Goal: Information Seeking & Learning: Compare options

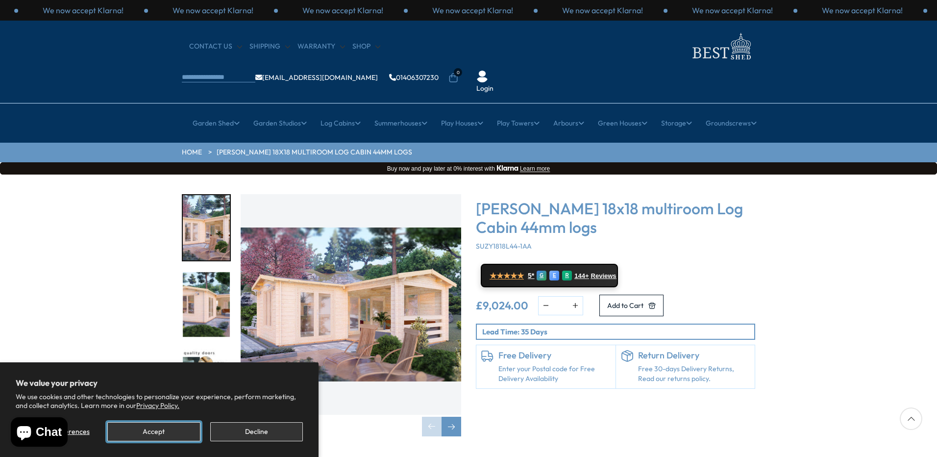
click at [194, 432] on button "Accept" at bounding box center [153, 431] width 93 height 19
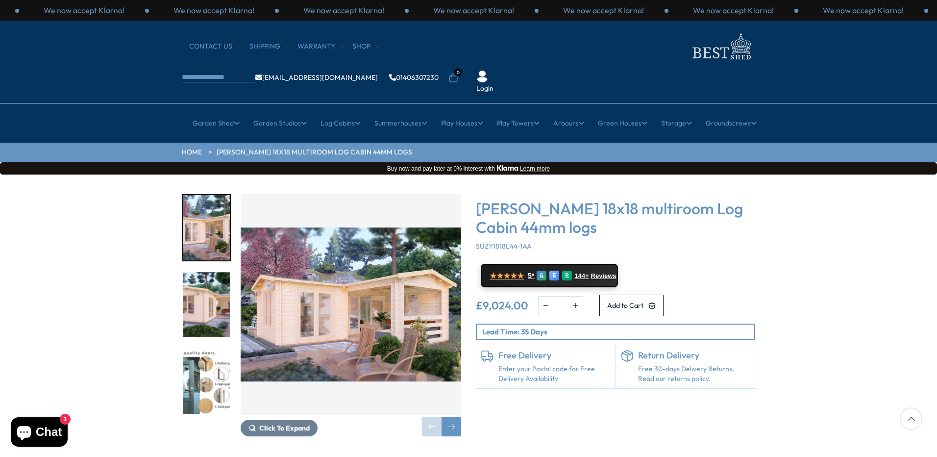
click at [194, 272] on img "2 / 7" at bounding box center [206, 304] width 47 height 65
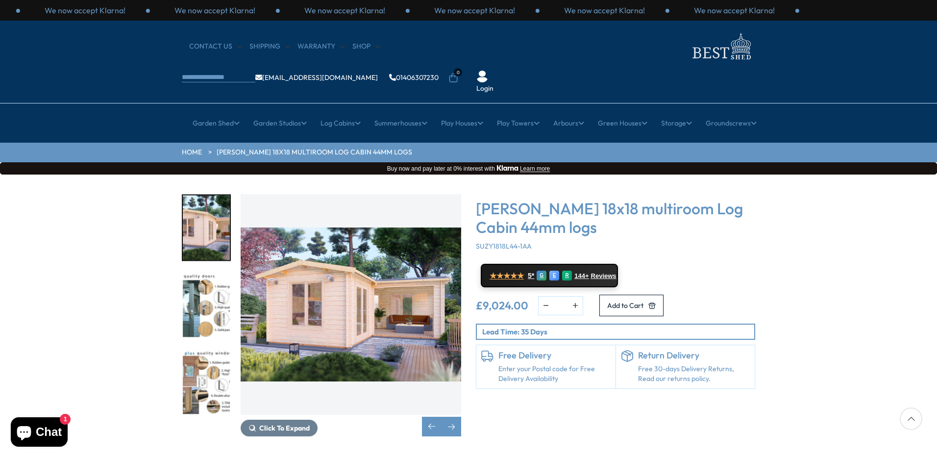
click at [202, 210] on img "2 / 7" at bounding box center [206, 227] width 47 height 65
click at [454, 417] on div "Next slide" at bounding box center [452, 427] width 20 height 20
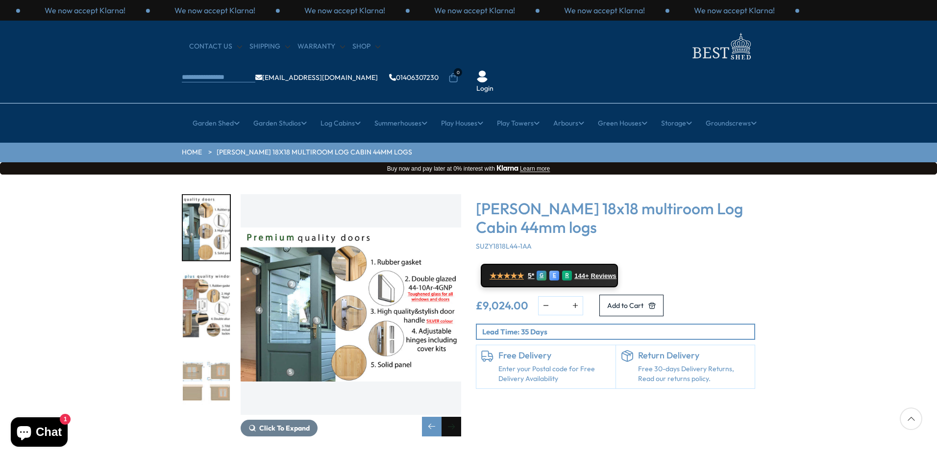
click at [454, 417] on div "Next slide" at bounding box center [452, 427] width 20 height 20
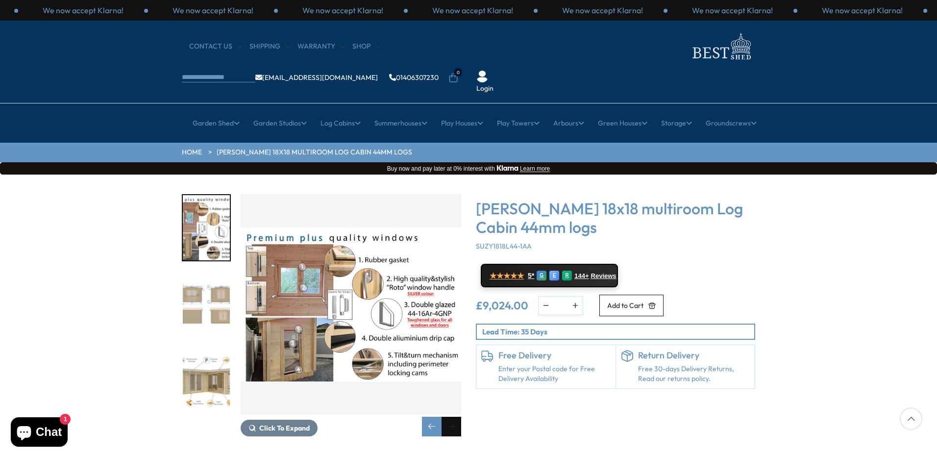
click at [454, 417] on div "Next slide" at bounding box center [452, 427] width 20 height 20
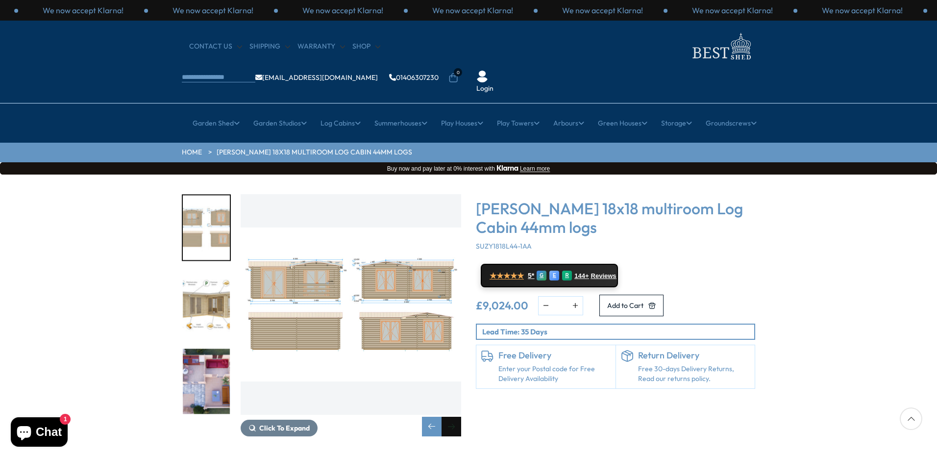
click at [454, 417] on div "Next slide" at bounding box center [452, 427] width 20 height 20
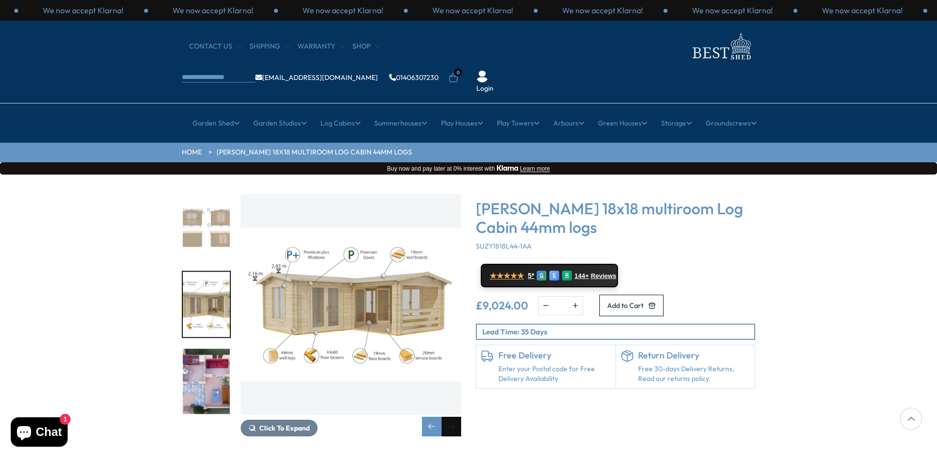
click at [454, 417] on div "Next slide" at bounding box center [452, 427] width 20 height 20
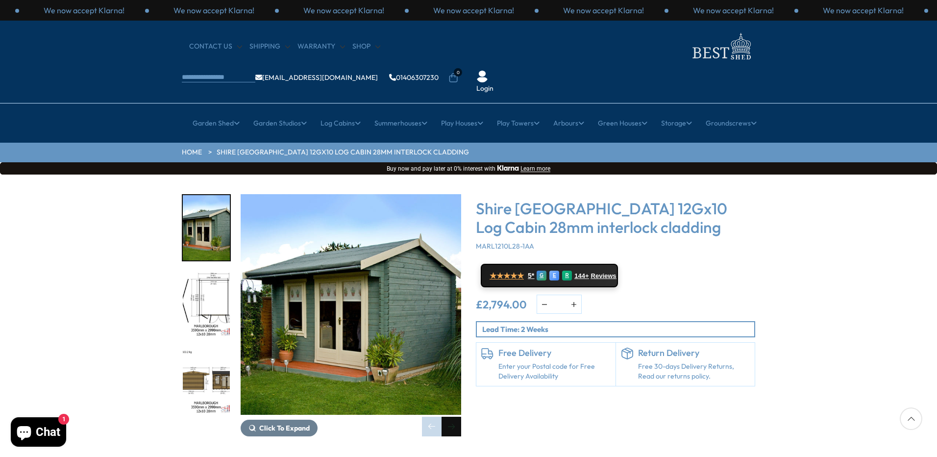
click at [450, 417] on div "Next slide" at bounding box center [452, 427] width 20 height 20
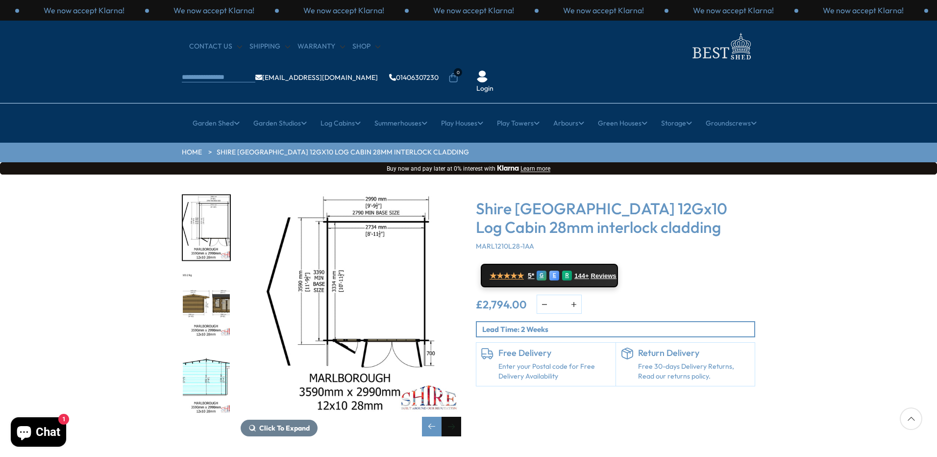
click at [450, 417] on div "Next slide" at bounding box center [452, 427] width 20 height 20
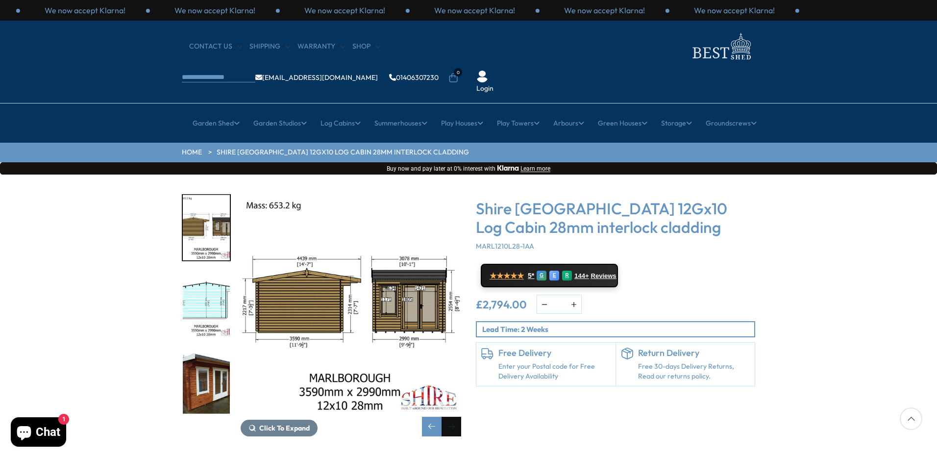
click at [451, 417] on div "Next slide" at bounding box center [452, 427] width 20 height 20
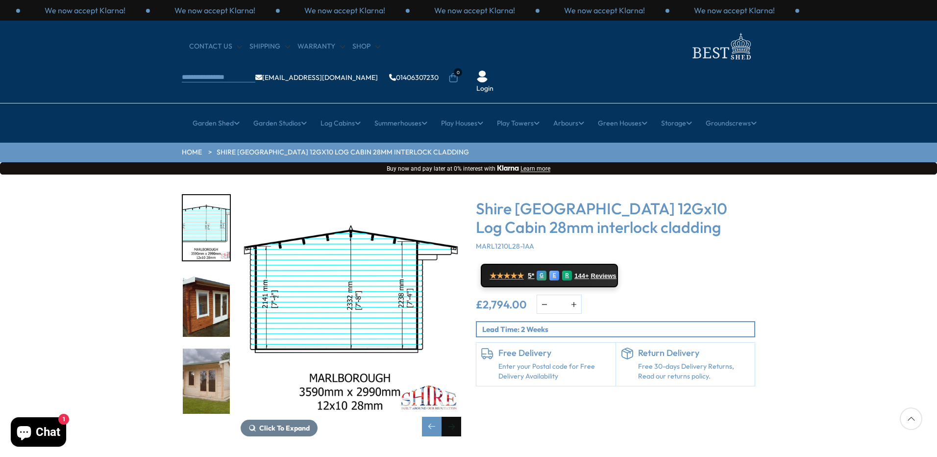
click at [451, 417] on div "Next slide" at bounding box center [452, 427] width 20 height 20
